Goal: Task Accomplishment & Management: Use online tool/utility

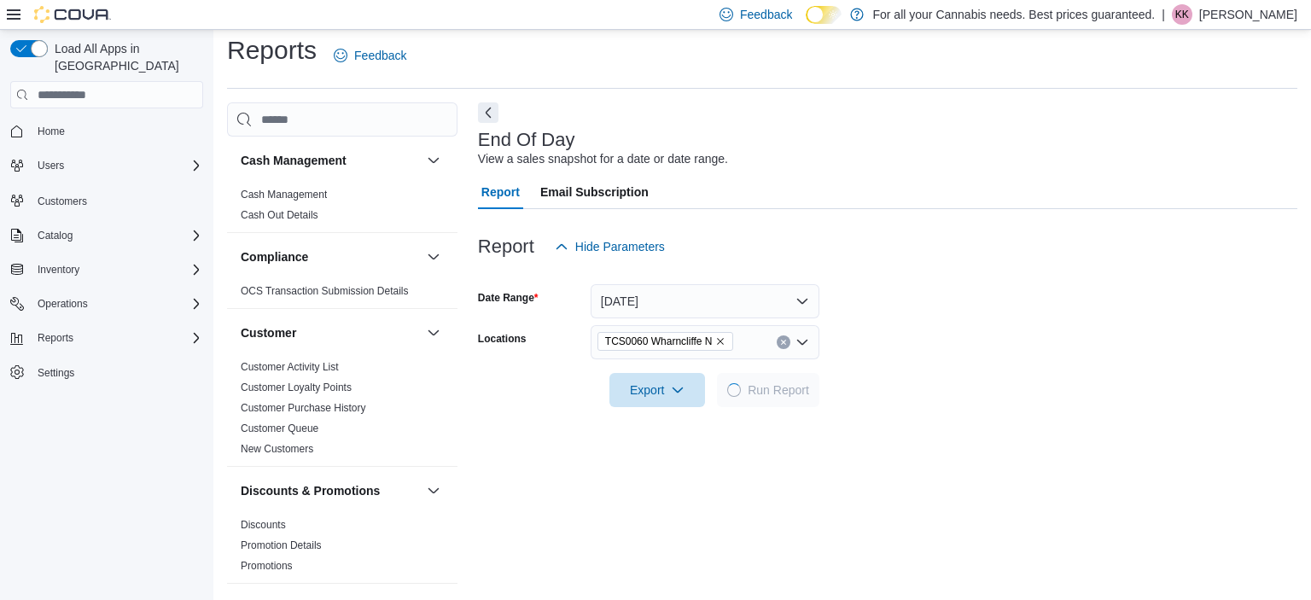
scroll to position [920, 0]
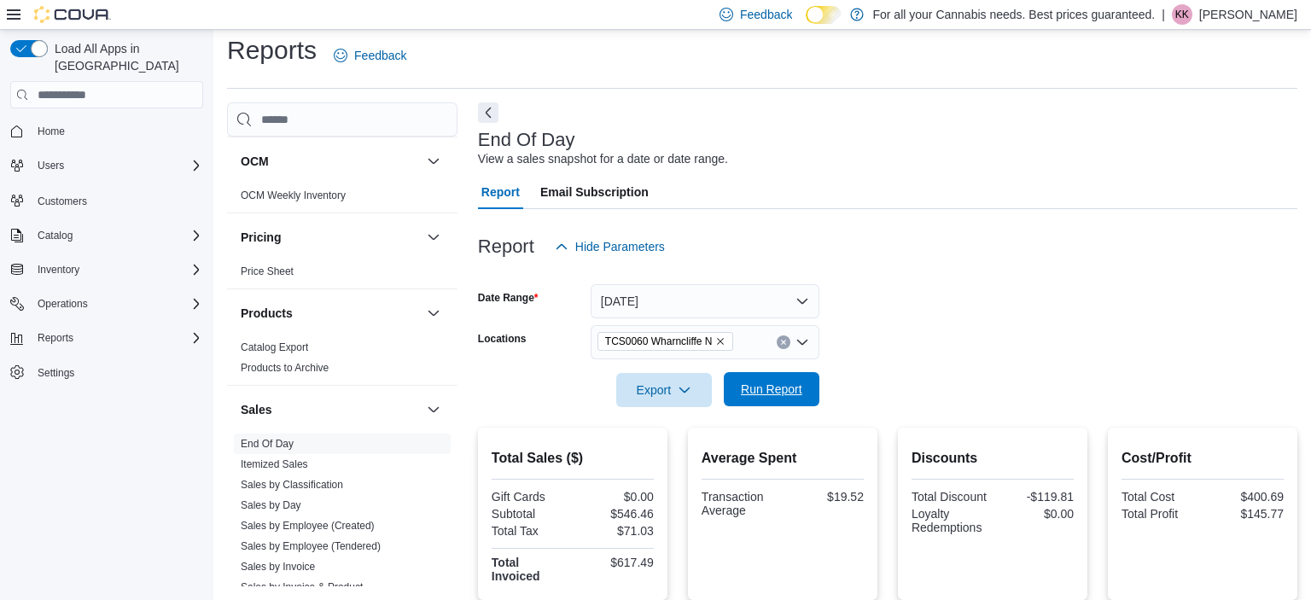
click at [791, 377] on span "Run Report" at bounding box center [771, 389] width 75 height 34
click at [1080, 507] on div "Total Sales ($) Gift Cards $0.00 Subtotal $546.46 Total Tax $71.03 Total Invoic…" at bounding box center [887, 514] width 819 height 172
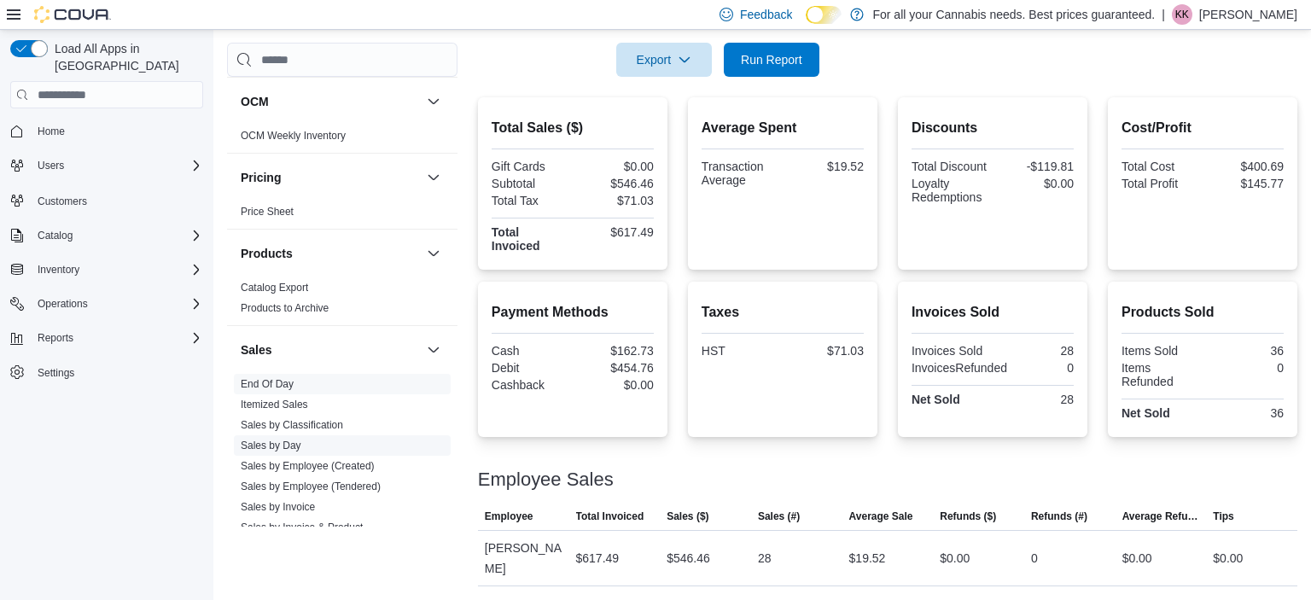
scroll to position [1173, 0]
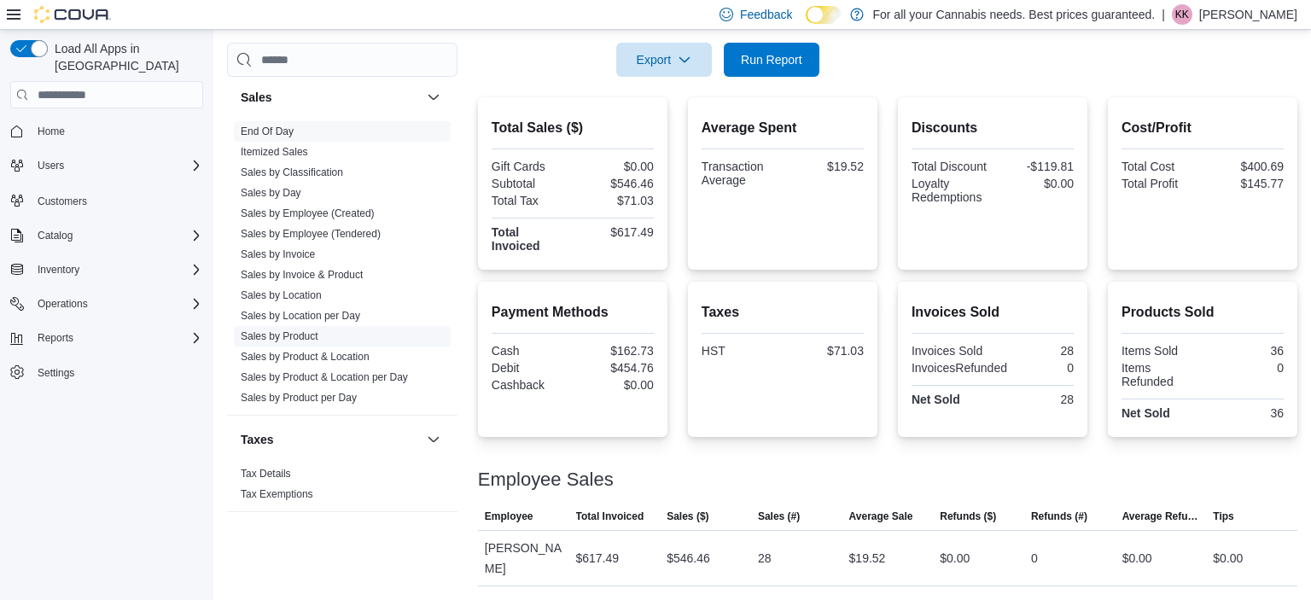
click at [298, 331] on link "Sales by Product" at bounding box center [280, 336] width 78 height 12
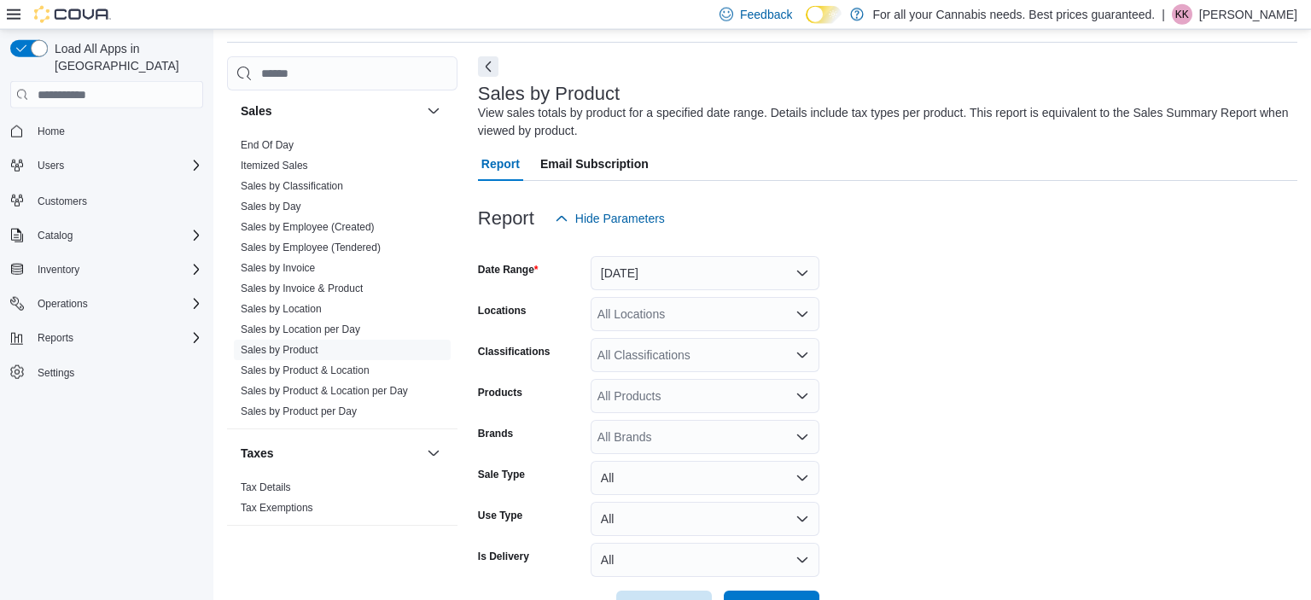
scroll to position [57, 0]
click at [655, 281] on button "[DATE]" at bounding box center [705, 272] width 229 height 34
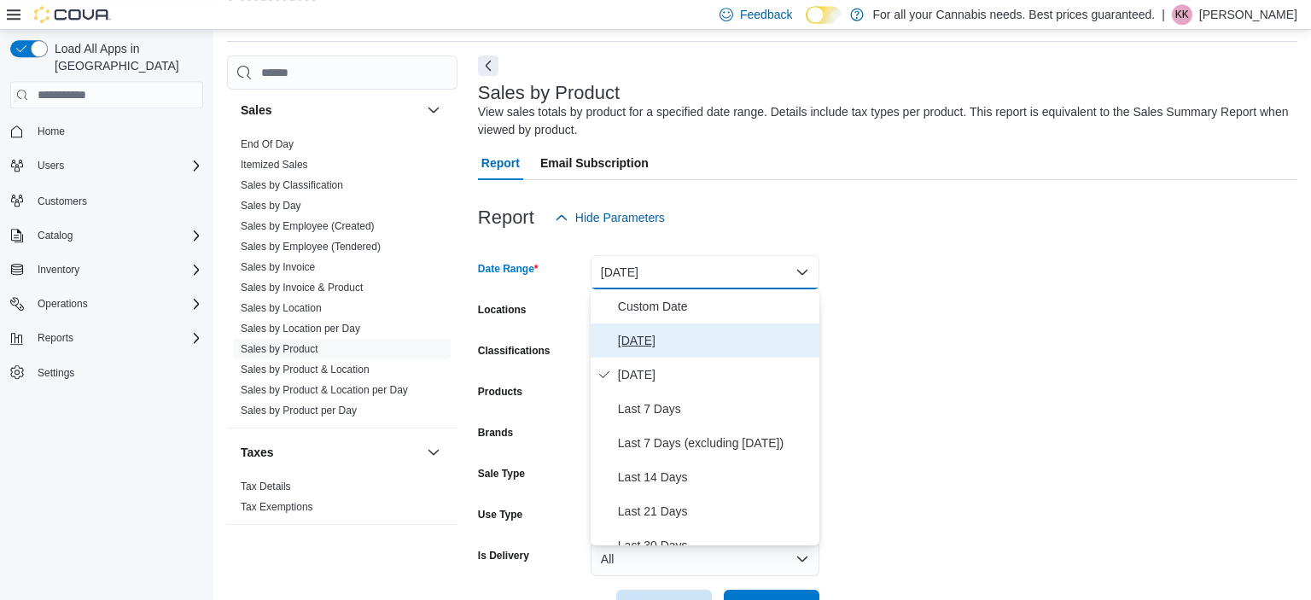
click at [657, 349] on span "[DATE]" at bounding box center [715, 340] width 195 height 20
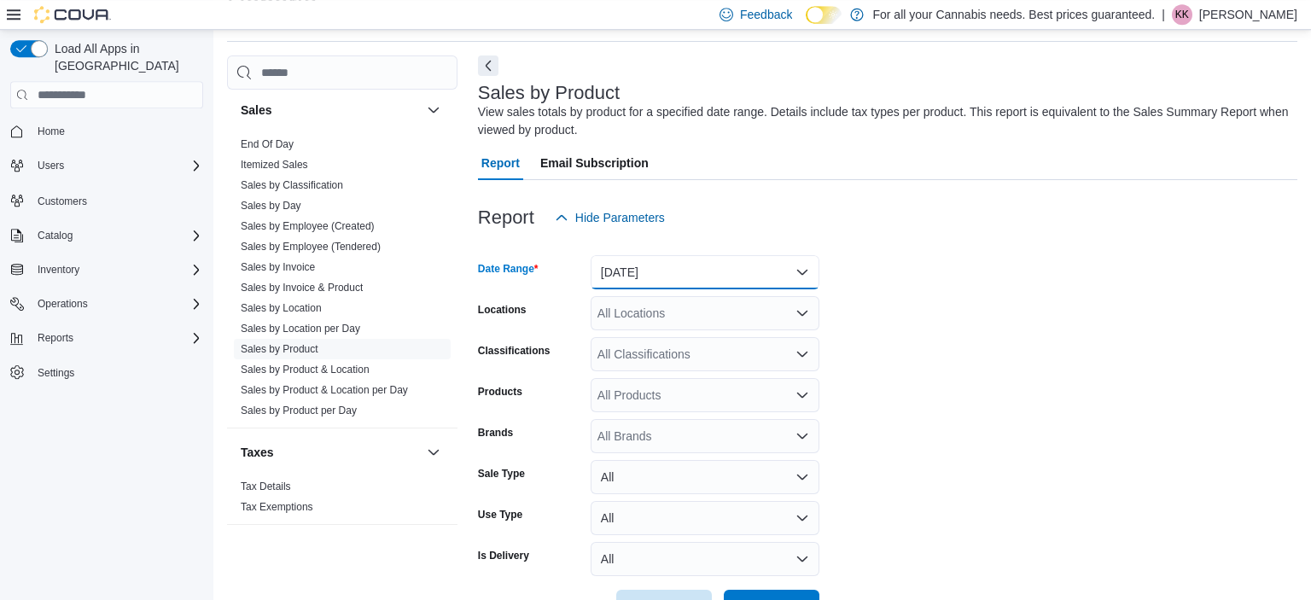
click at [613, 286] on button "[DATE]" at bounding box center [705, 272] width 229 height 34
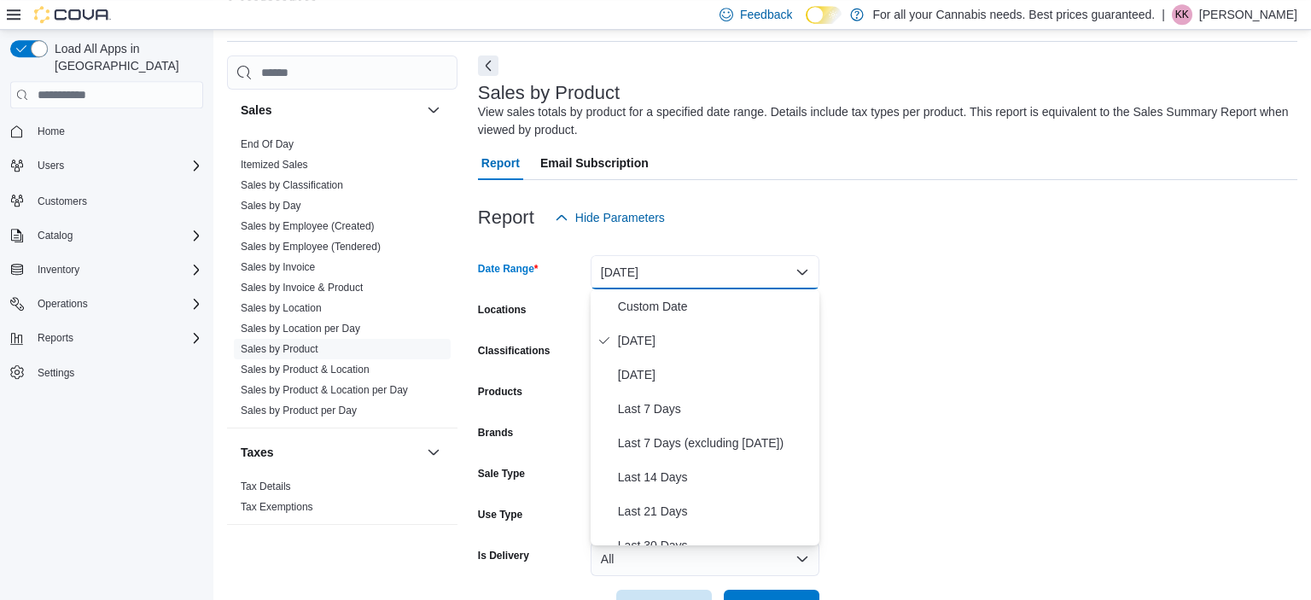
click at [622, 276] on button "[DATE]" at bounding box center [705, 272] width 229 height 34
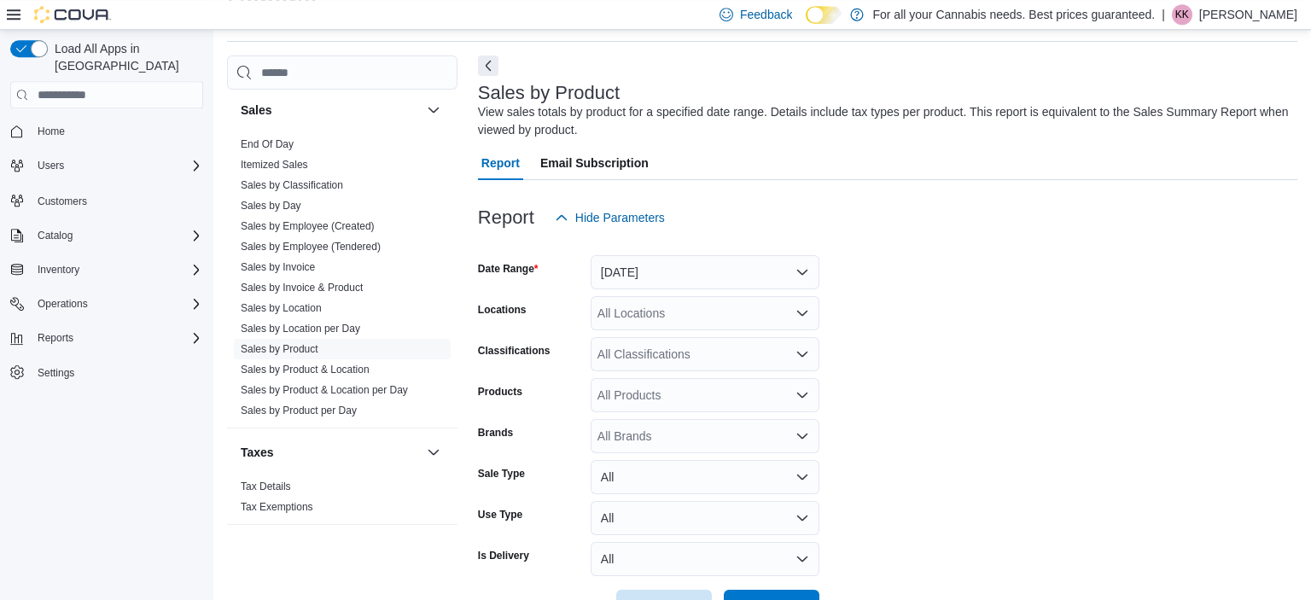
click at [623, 311] on div "All Locations" at bounding box center [705, 313] width 229 height 34
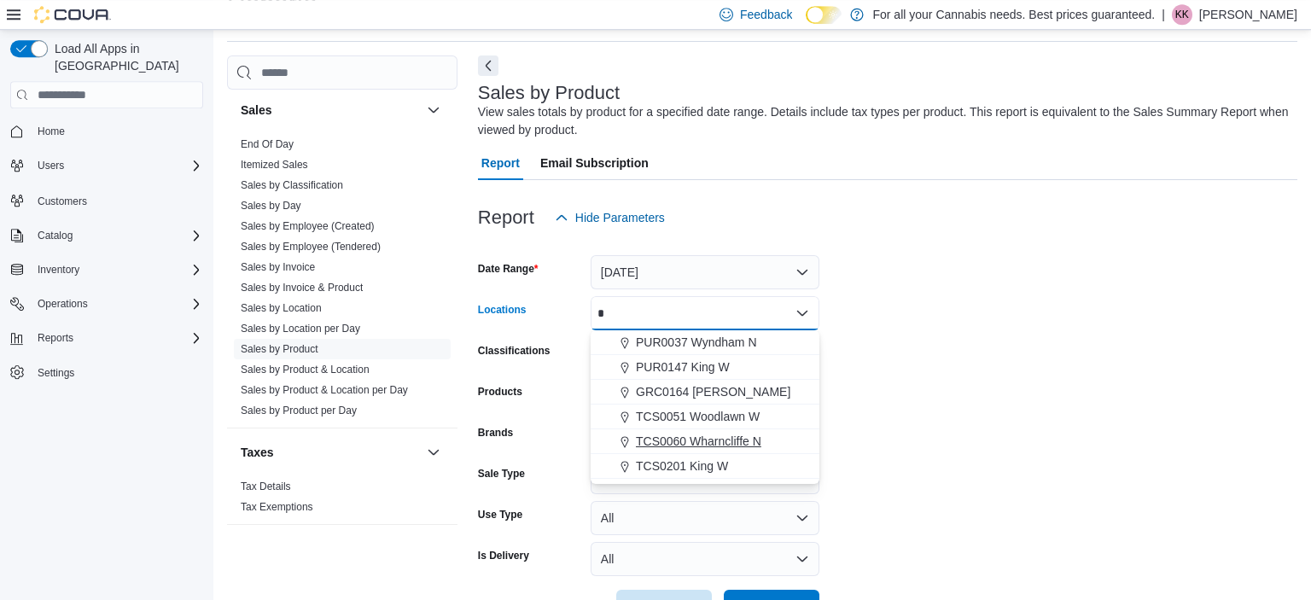
type input "*"
click at [696, 448] on span "TCS0060 Wharncliffe N" at bounding box center [698, 441] width 125 height 17
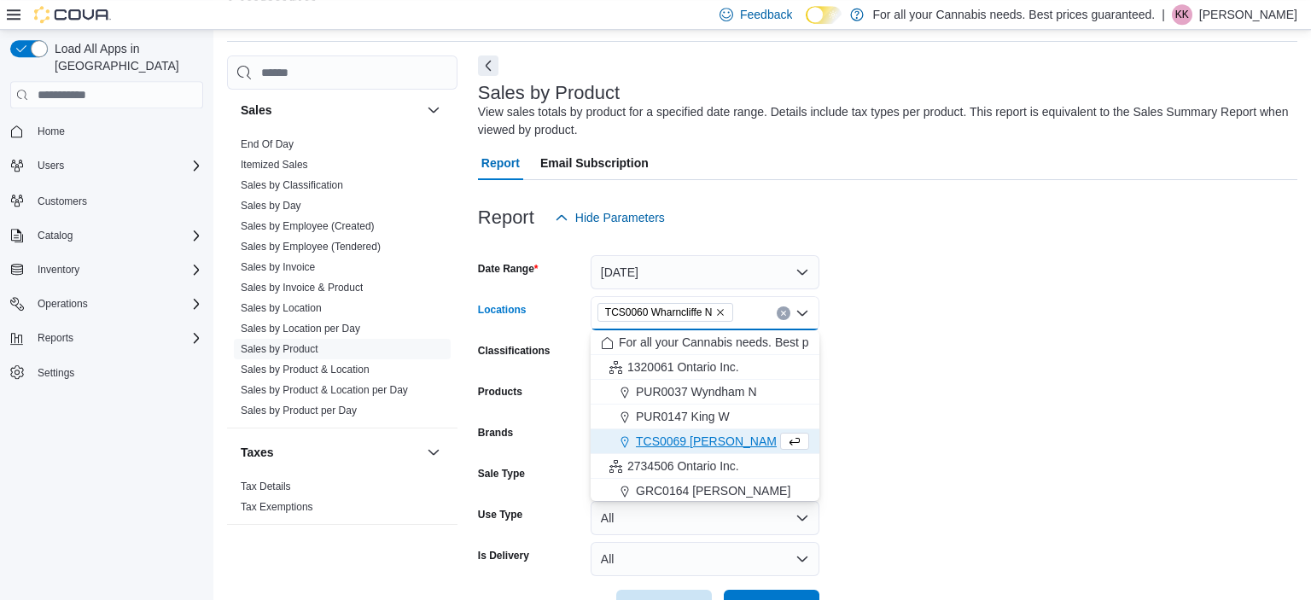
click at [961, 421] on form "Date Range [DATE] Locations TCS0060 [GEOGRAPHIC_DATA] N Combo box. Selected. TC…" at bounding box center [887, 429] width 819 height 389
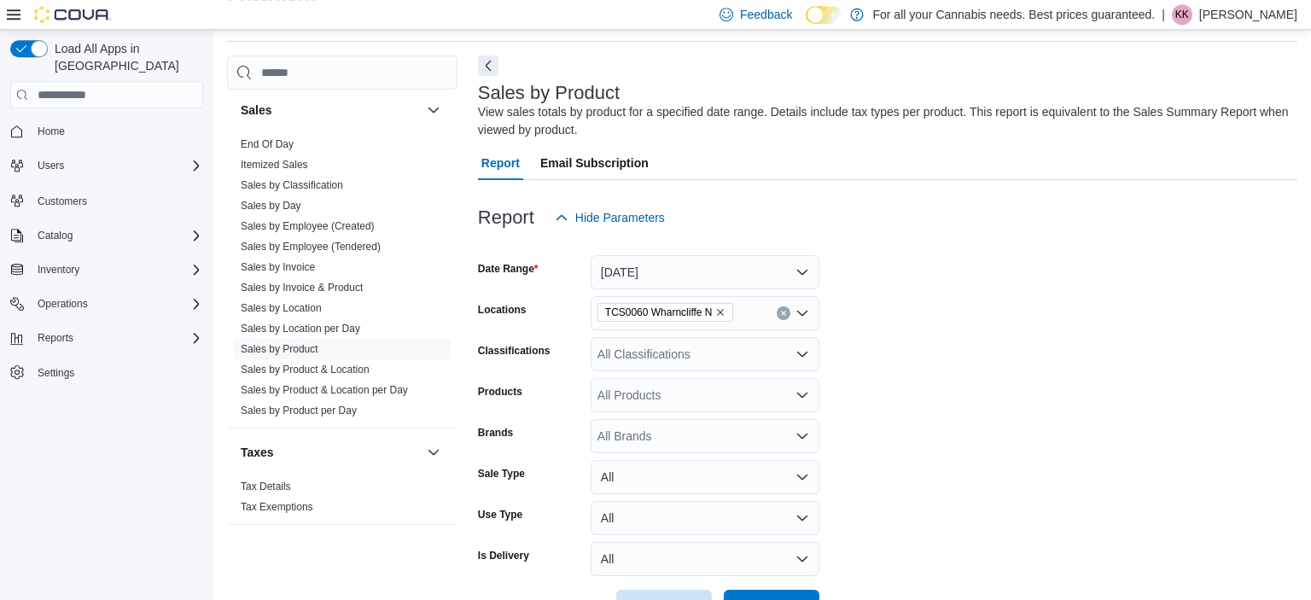
scroll to position [115, 0]
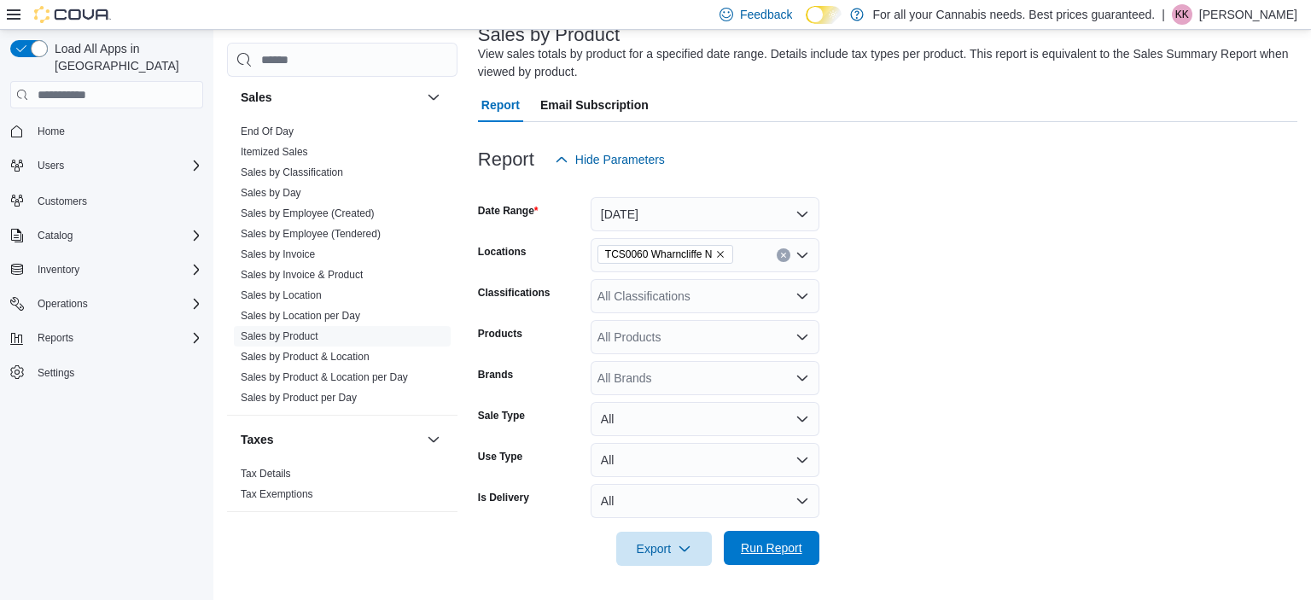
click at [749, 544] on span "Run Report" at bounding box center [771, 547] width 61 height 17
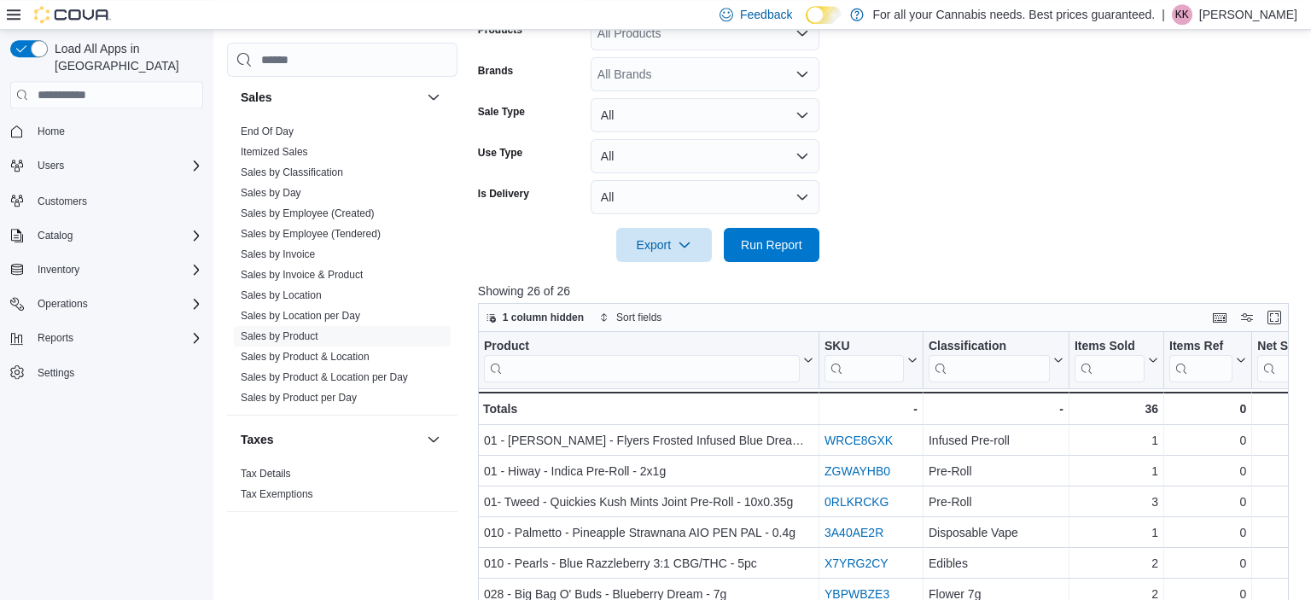
scroll to position [615, 0]
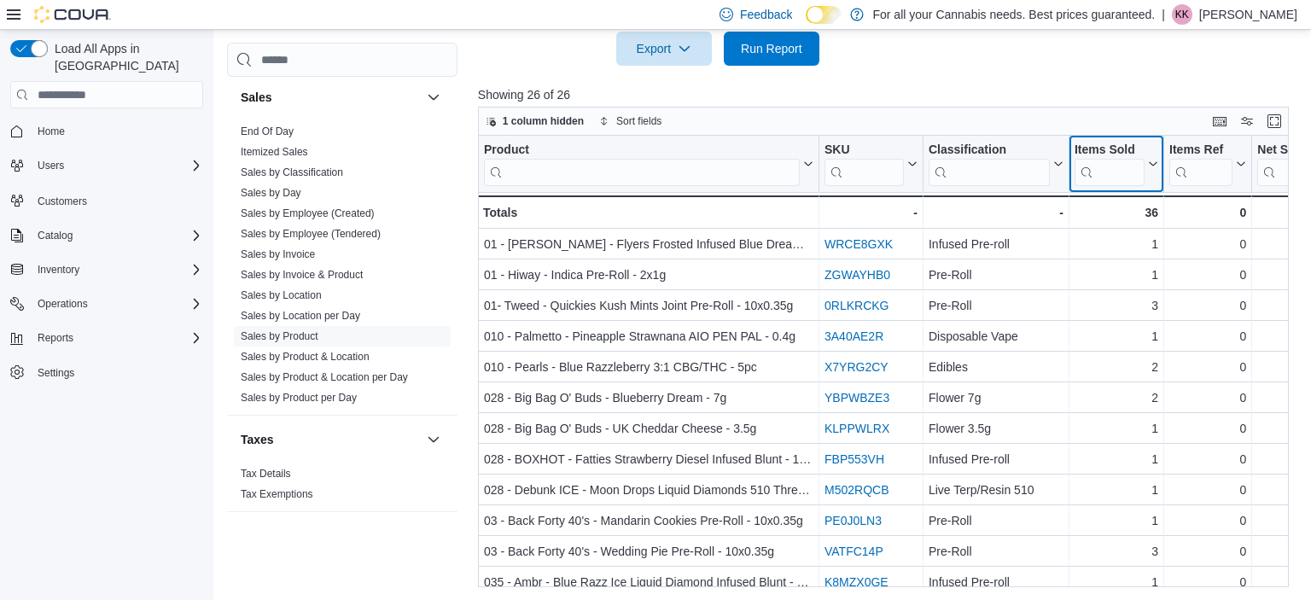
click at [1139, 146] on div "Items Sold" at bounding box center [1109, 151] width 70 height 16
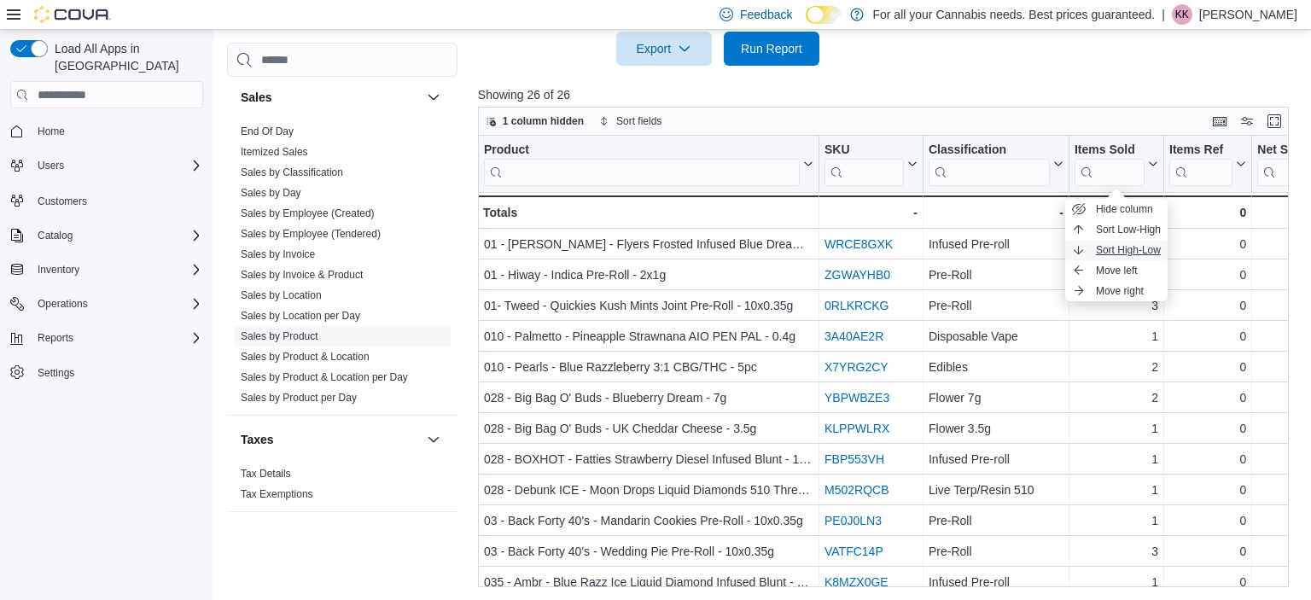
click at [1143, 247] on span "Sort High-Low" at bounding box center [1128, 250] width 65 height 14
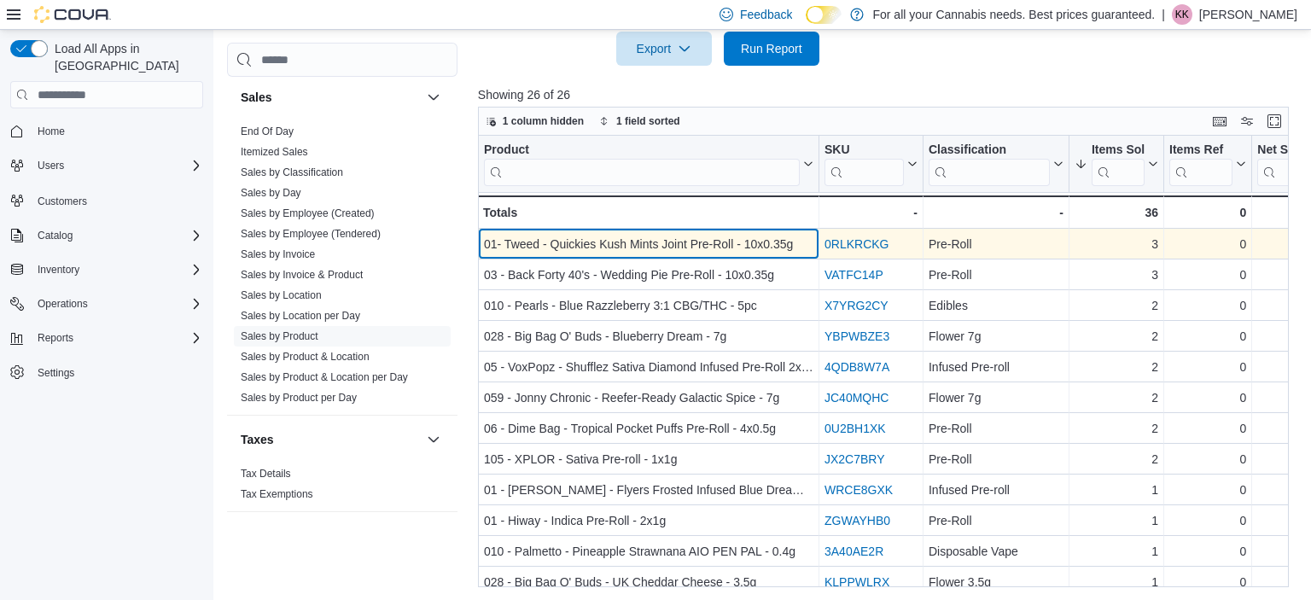
click at [661, 241] on div "01- Tweed - Quickies Kush Mints Joint Pre-Roll - 10x0.35g" at bounding box center [648, 244] width 329 height 20
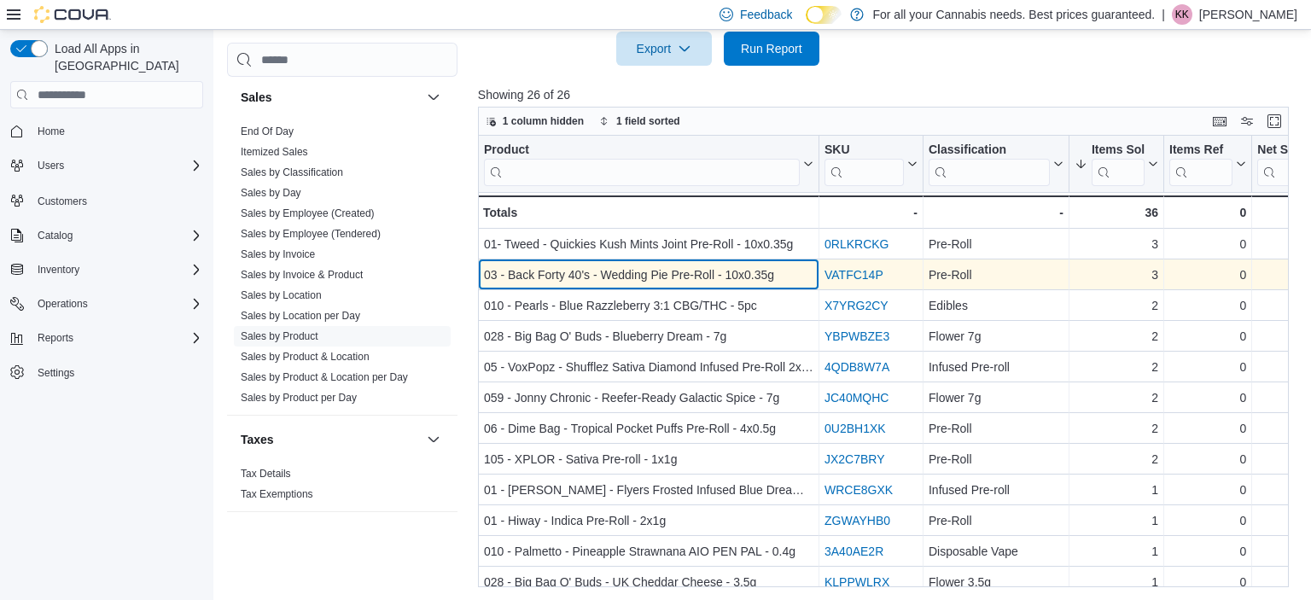
click at [676, 271] on div "03 - Back Forty 40's - Wedding Pie Pre-Roll - 10x0.35g" at bounding box center [648, 275] width 329 height 20
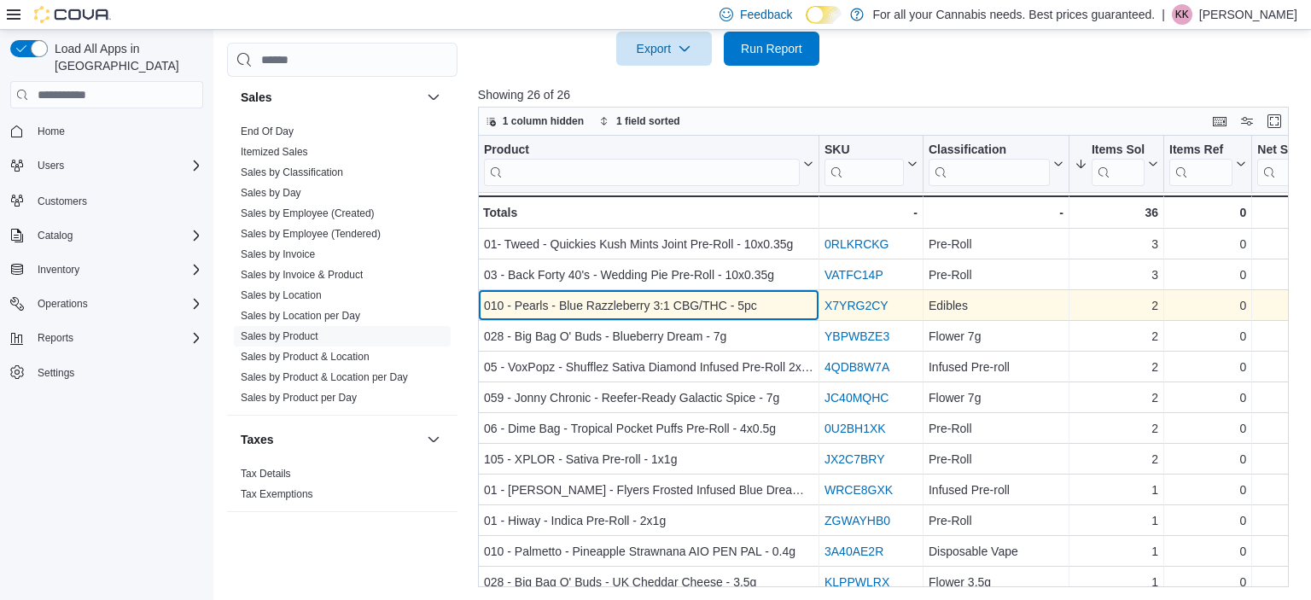
click at [656, 302] on div "010 - Pearls - Blue Razzleberry 3:1 CBG/THC - 5pc" at bounding box center [648, 305] width 329 height 20
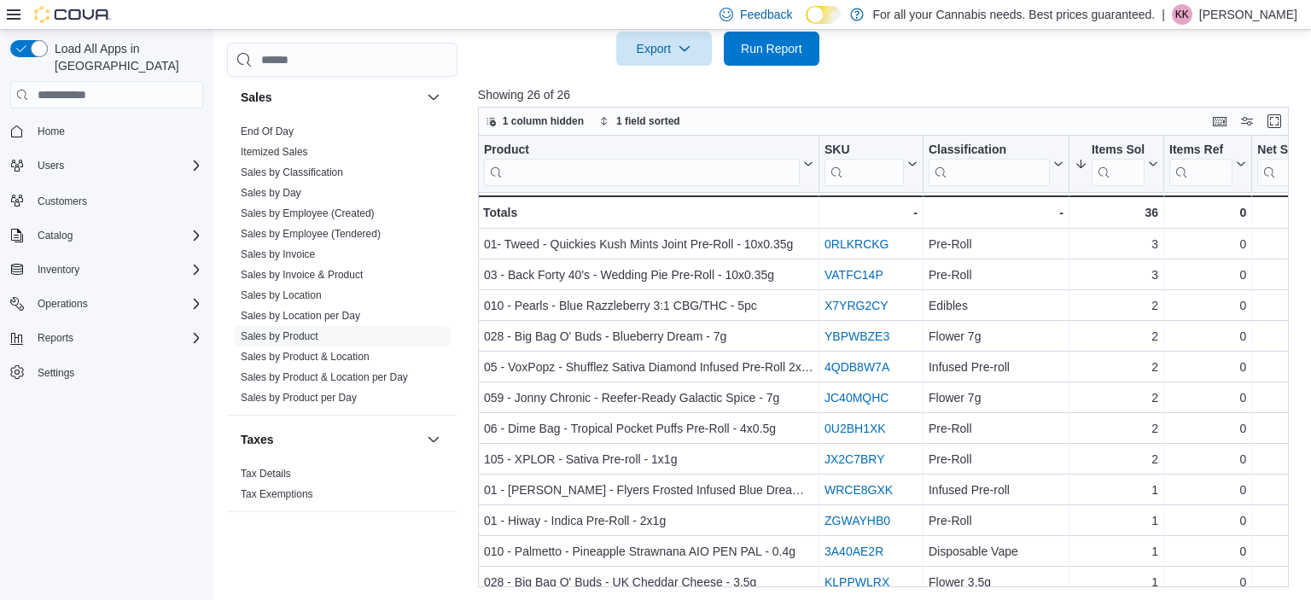
click at [527, 62] on div "Export Run Report" at bounding box center [648, 49] width 341 height 34
